Goal: Task Accomplishment & Management: Manage account settings

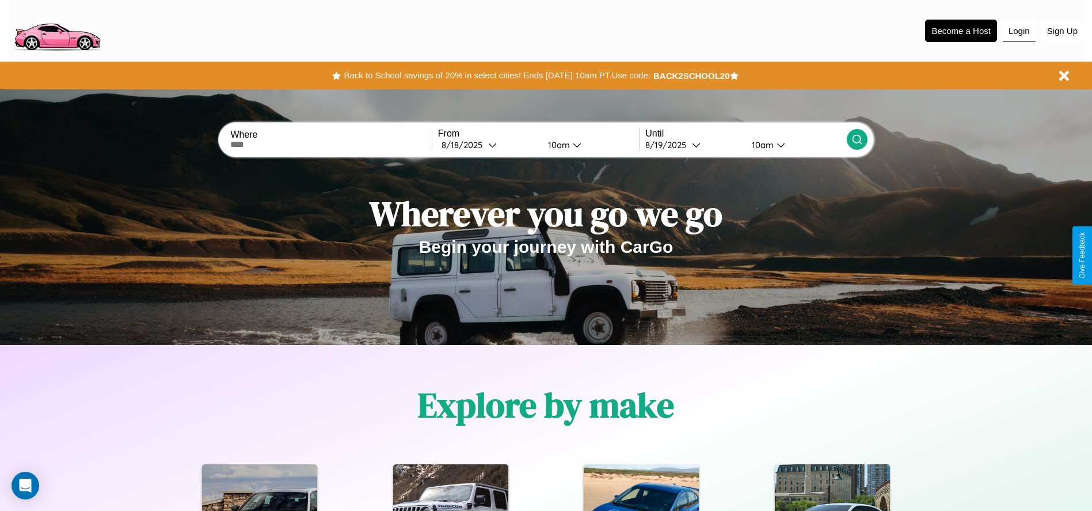
click at [1019, 31] on button "Login" at bounding box center [1019, 31] width 33 height 22
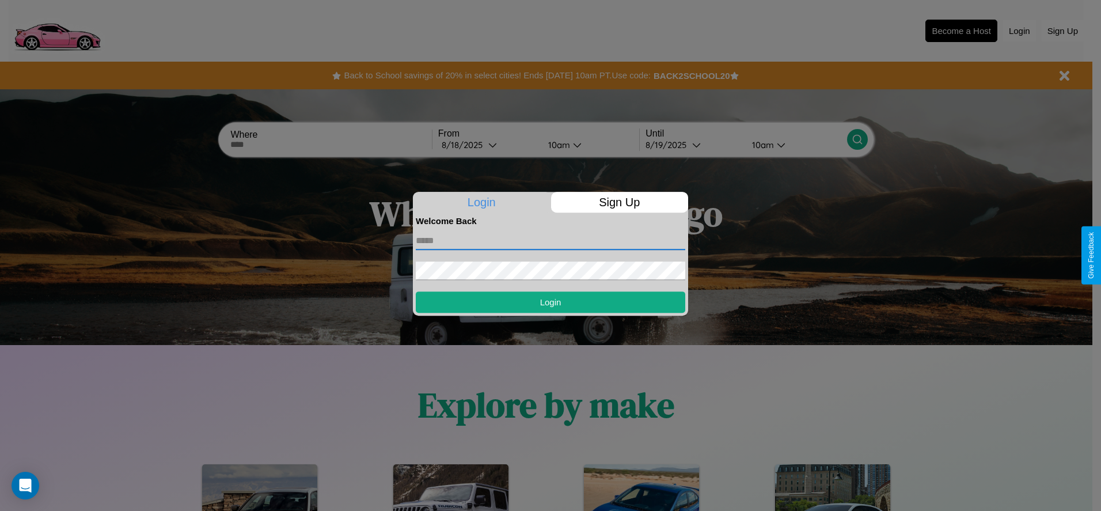
click at [550, 240] on input "text" at bounding box center [550, 240] width 269 height 18
type input "**********"
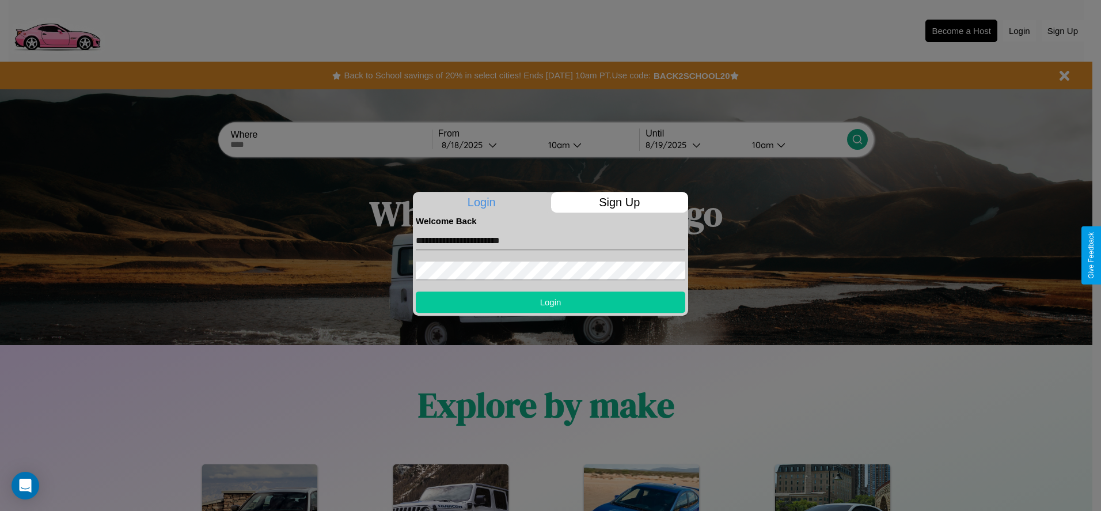
click at [550, 302] on button "Login" at bounding box center [550, 301] width 269 height 21
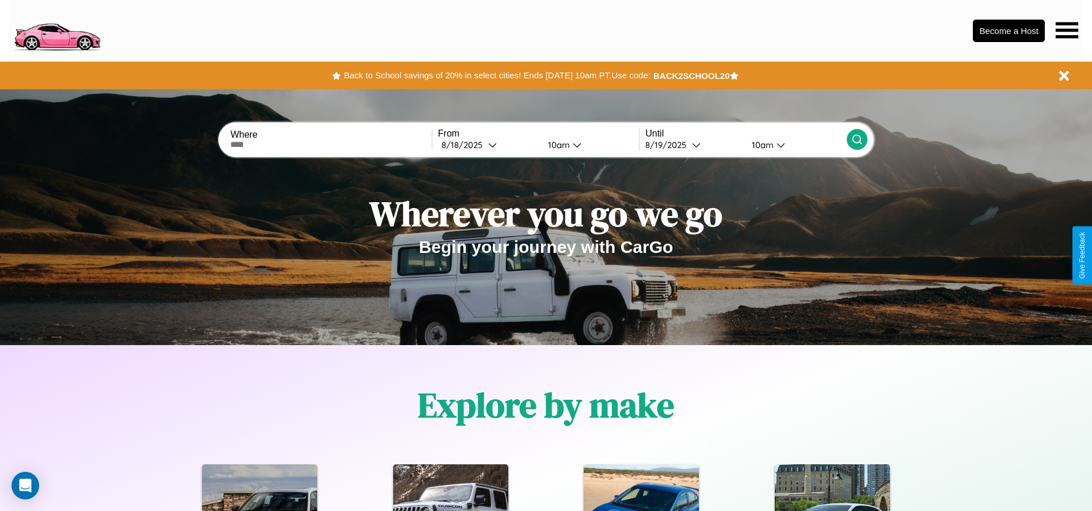
click at [1067, 30] on icon at bounding box center [1067, 30] width 22 height 16
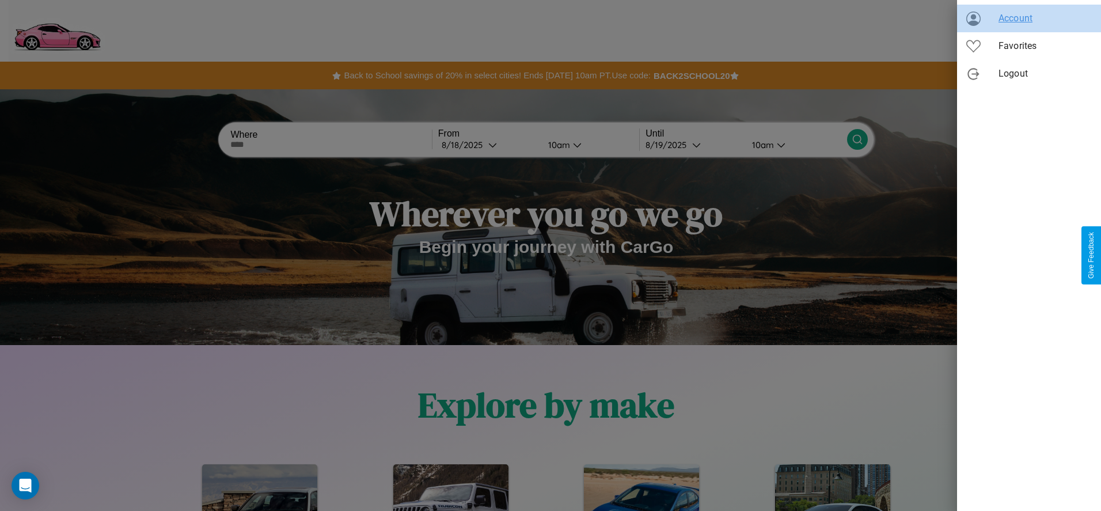
click at [1029, 18] on span "Account" at bounding box center [1044, 19] width 93 height 14
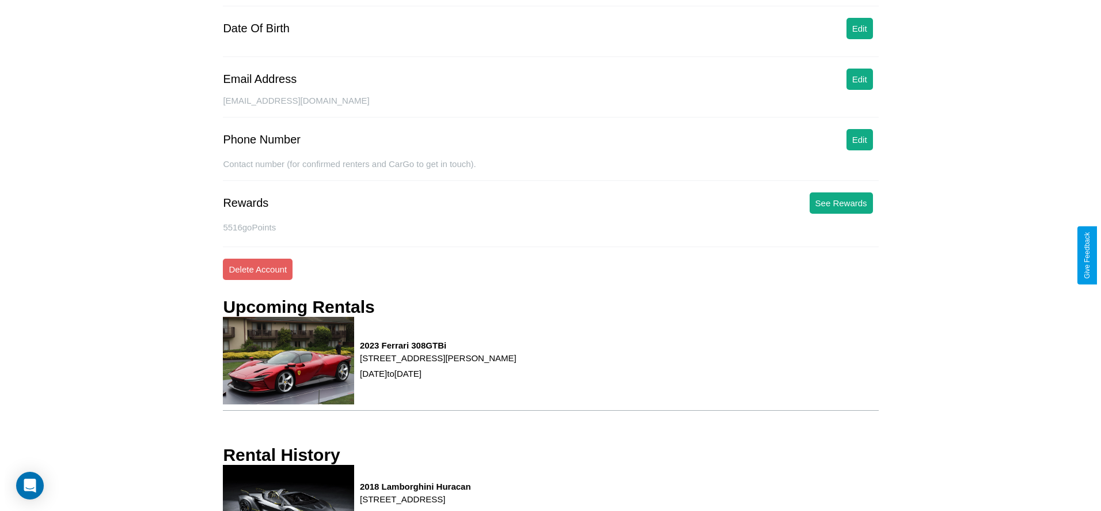
scroll to position [155, 0]
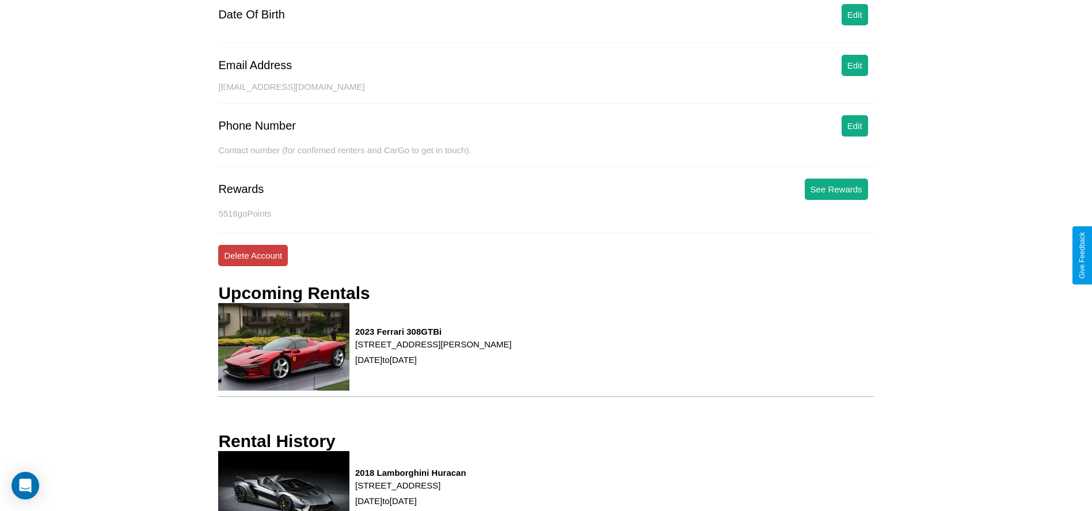
click at [253, 255] on button "Delete Account" at bounding box center [253, 255] width 70 height 21
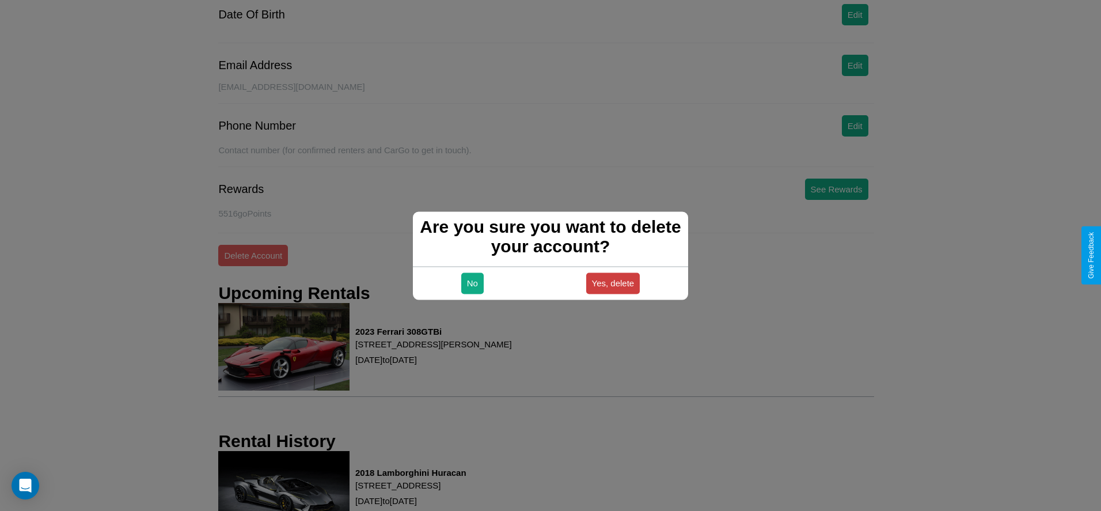
click at [613, 283] on button "Yes, delete" at bounding box center [613, 282] width 54 height 21
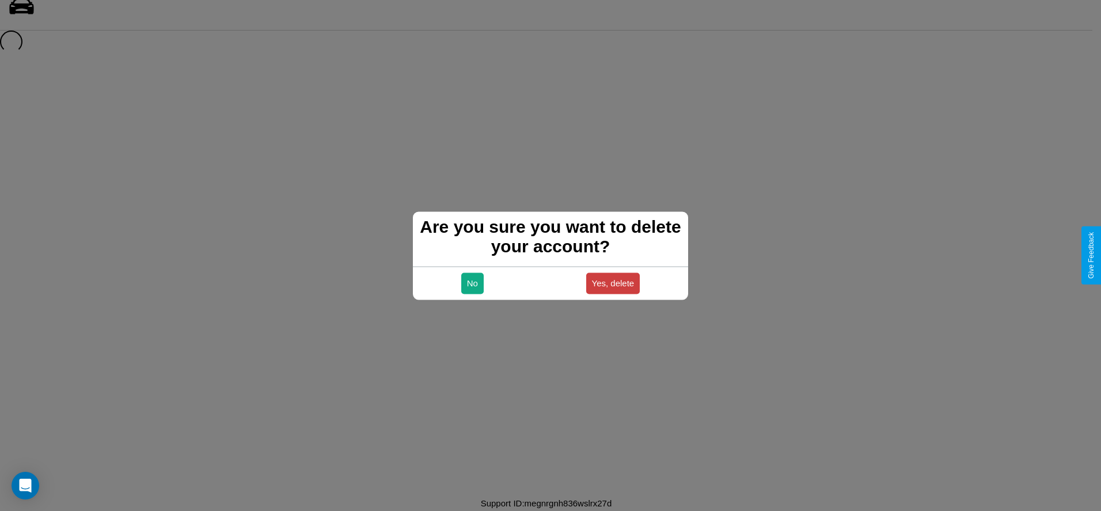
scroll to position [16, 0]
